Goal: Task Accomplishment & Management: Use online tool/utility

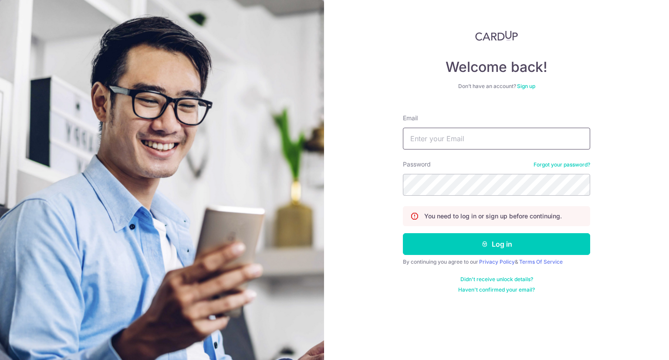
click at [452, 138] on input "Email" at bounding box center [496, 139] width 187 height 22
type input "[EMAIL_ADDRESS][DOMAIN_NAME]"
click at [403, 233] on button "Log in" at bounding box center [496, 244] width 187 height 22
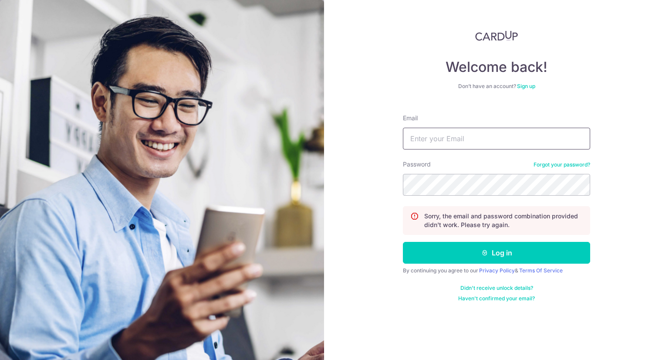
click at [457, 141] on input "Email" at bounding box center [496, 139] width 187 height 22
type input "yc993@hotmail.com"
click at [403, 242] on button "Log in" at bounding box center [496, 253] width 187 height 22
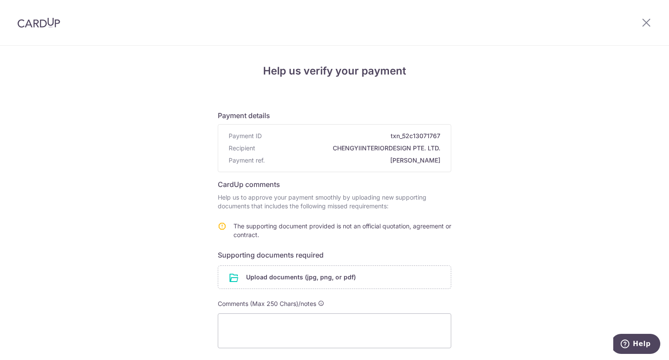
scroll to position [68, 0]
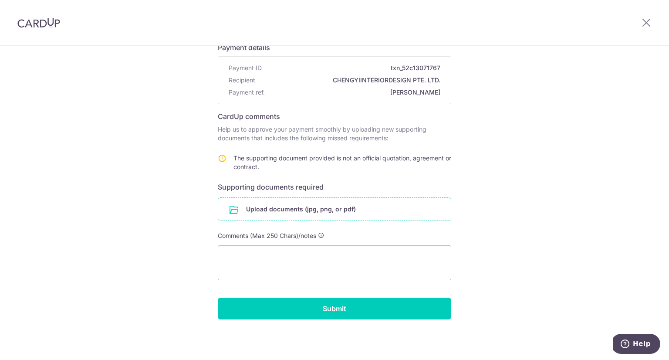
click at [321, 217] on input "file" at bounding box center [334, 209] width 233 height 23
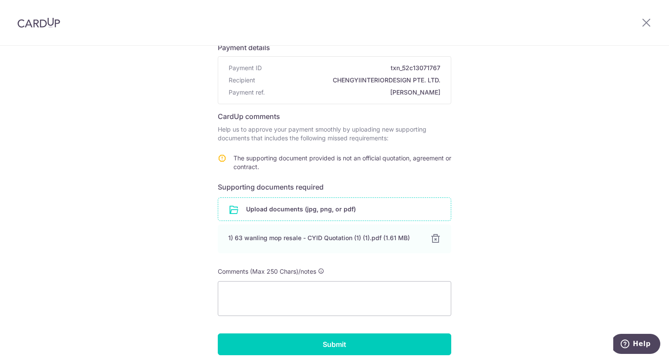
scroll to position [104, 0]
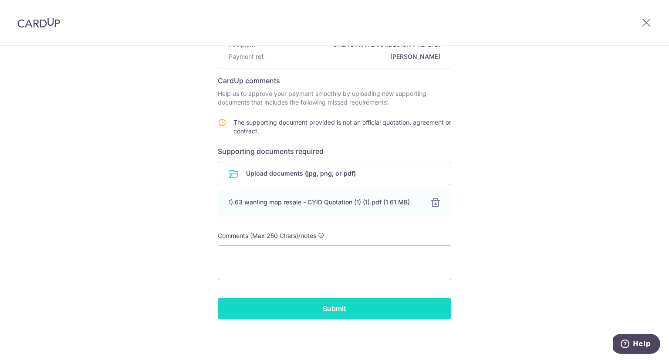
click at [344, 311] on input "Submit" at bounding box center [335, 309] width 234 height 22
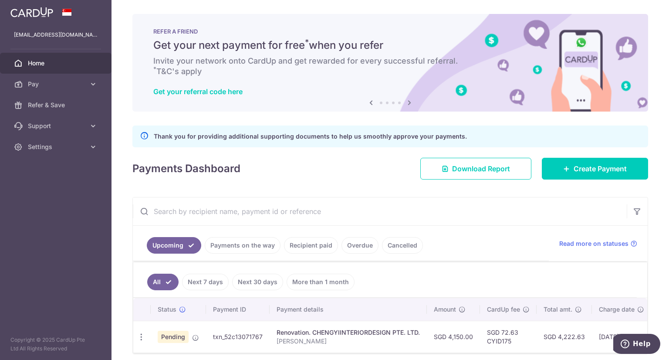
click at [370, 105] on icon at bounding box center [371, 102] width 10 height 11
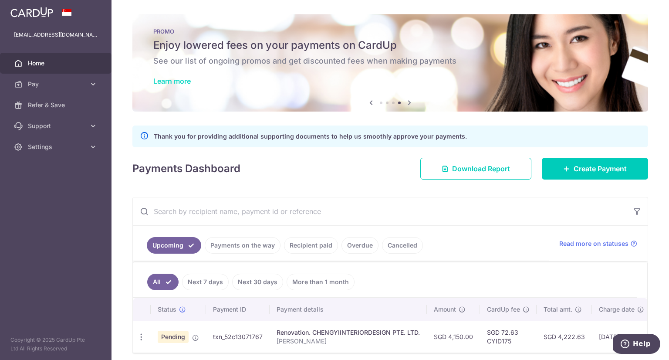
click at [187, 80] on link "Learn more" at bounding box center [171, 81] width 37 height 9
